Goal: Information Seeking & Learning: Learn about a topic

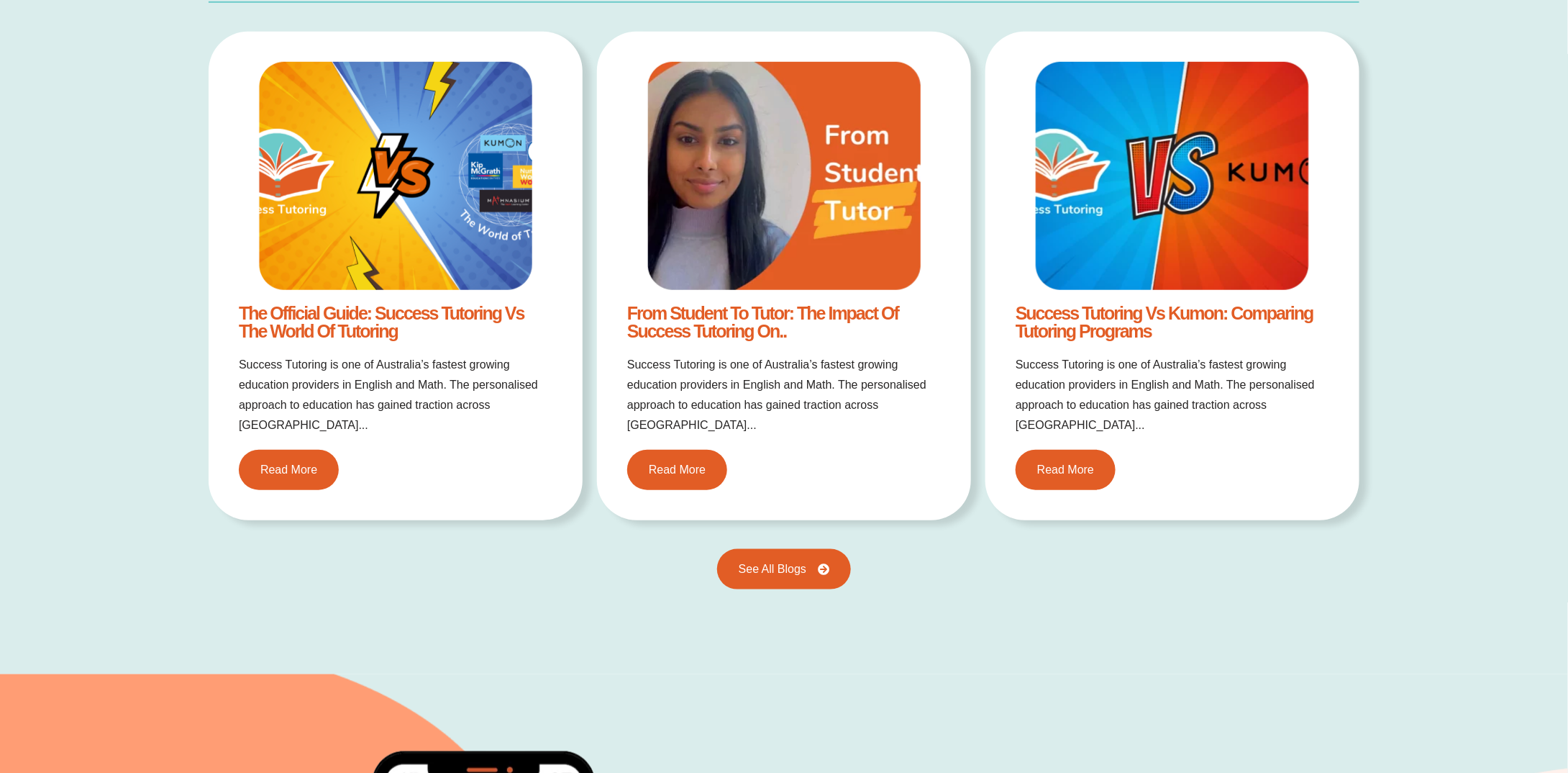
scroll to position [3240, 0]
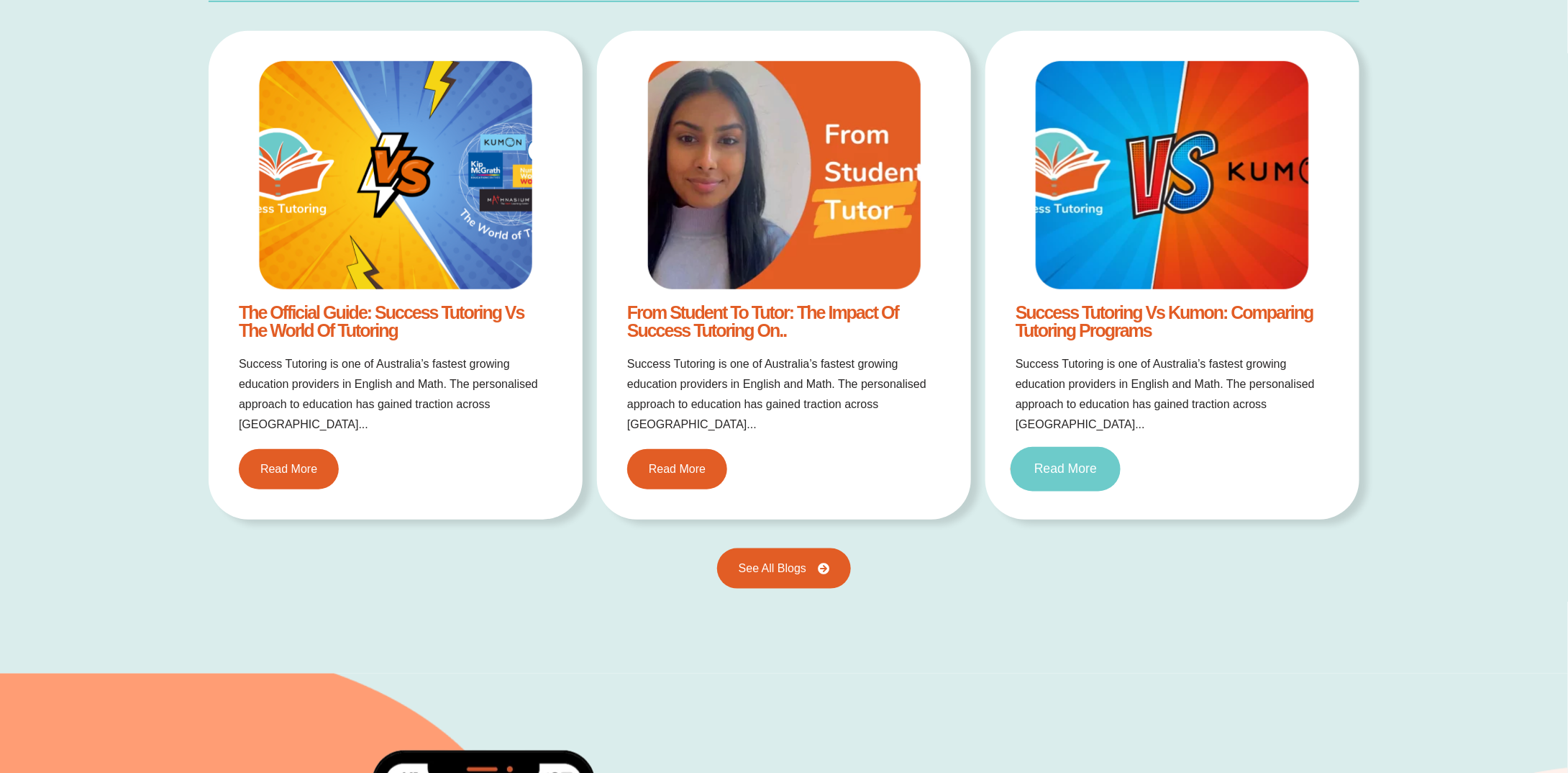
click at [1074, 463] on span "Read More" at bounding box center [1065, 469] width 62 height 13
